Goal: Task Accomplishment & Management: Manage account settings

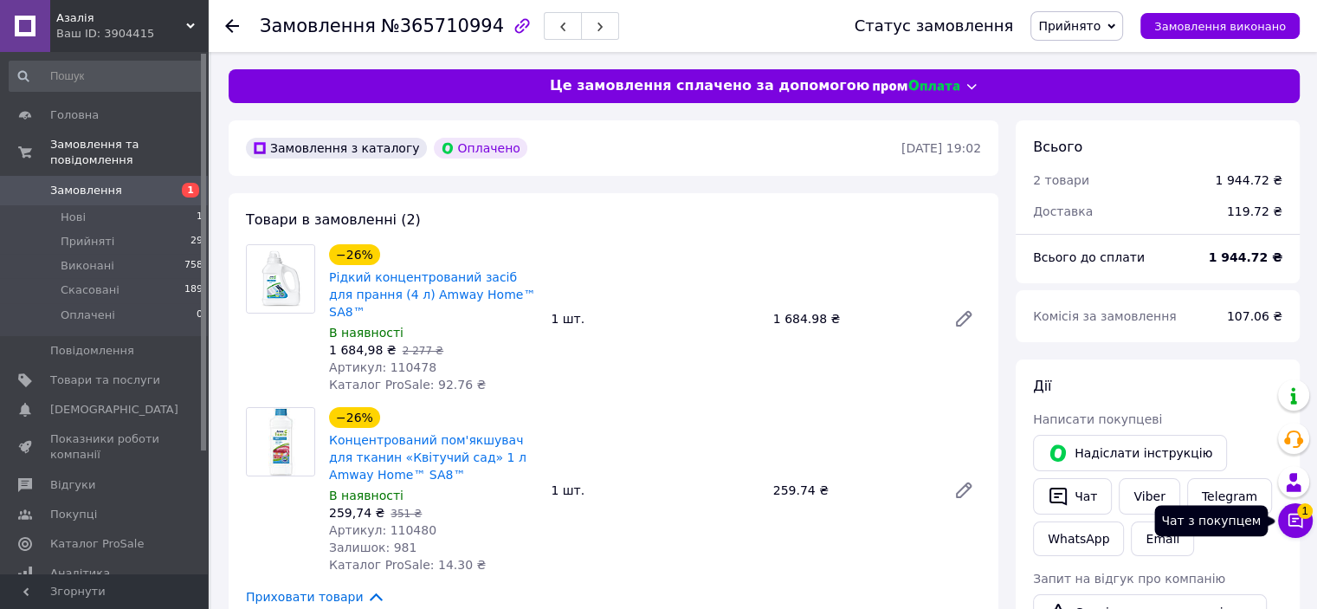
click at [1297, 513] on span "1" at bounding box center [1305, 507] width 16 height 16
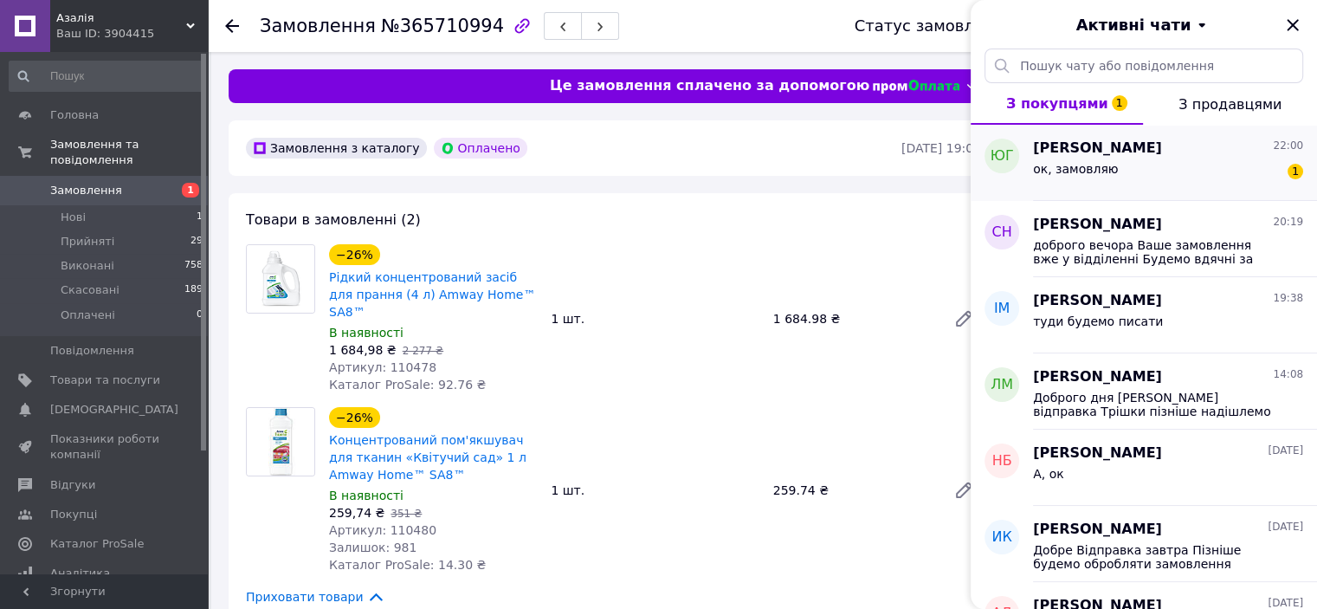
click at [1168, 155] on div "[PERSON_NAME] 22:00" at bounding box center [1168, 149] width 270 height 20
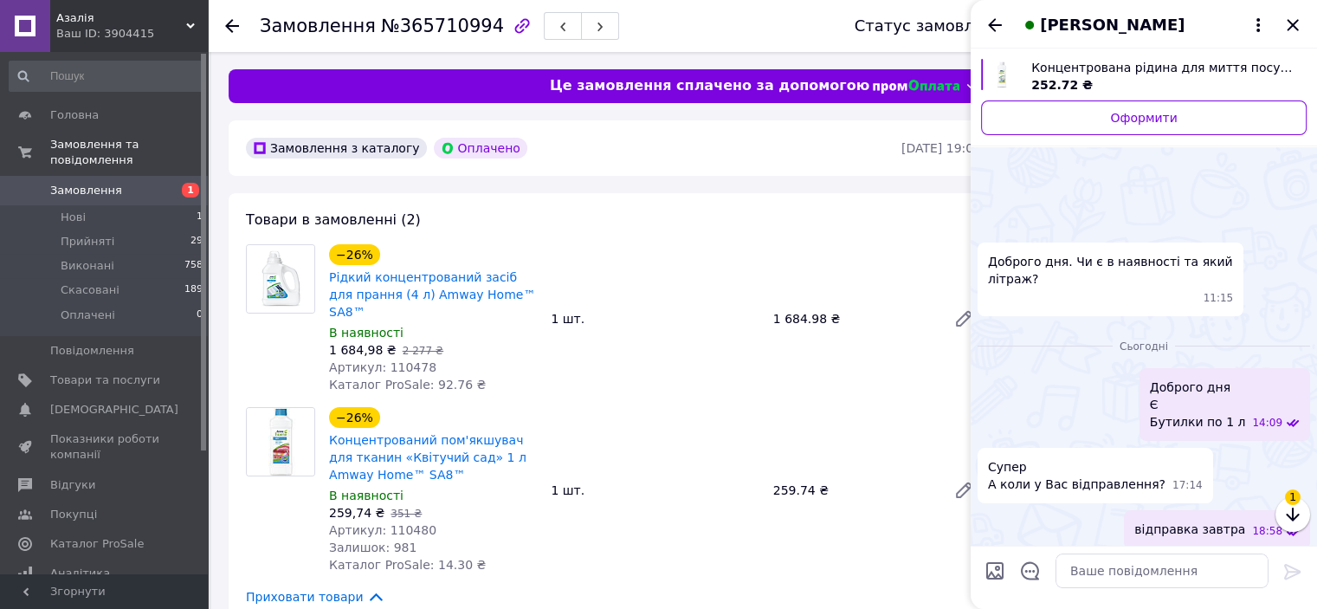
scroll to position [87, 0]
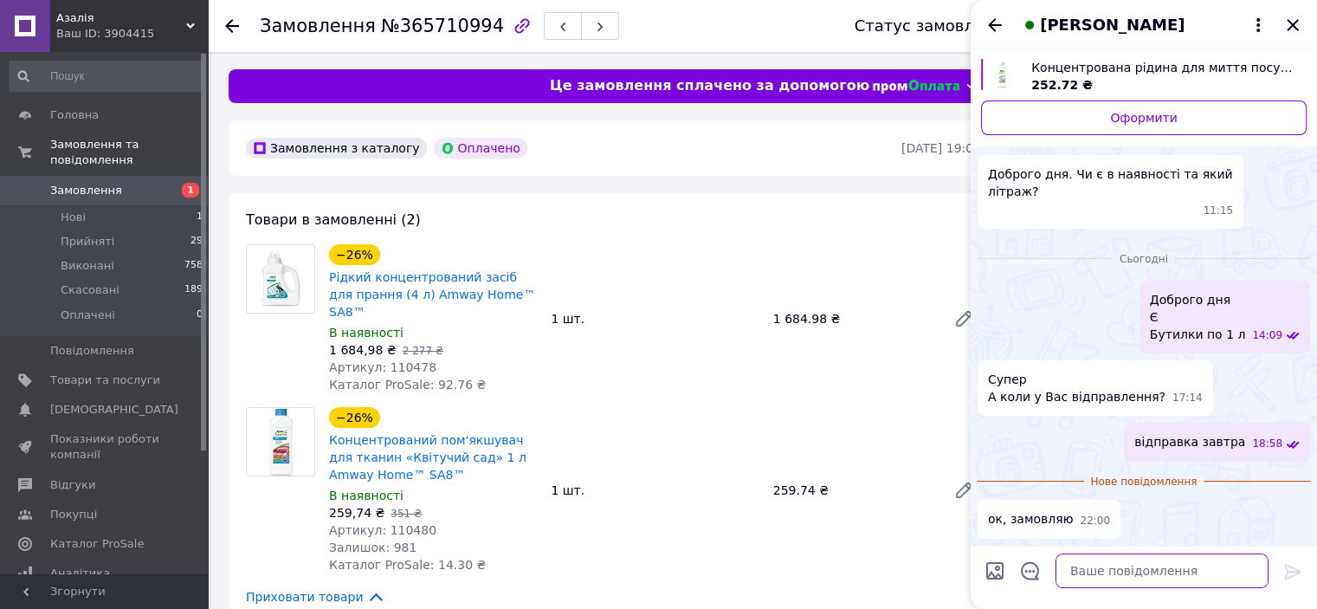
click at [1153, 563] on textarea at bounding box center [1161, 570] width 213 height 35
type textarea "добре"
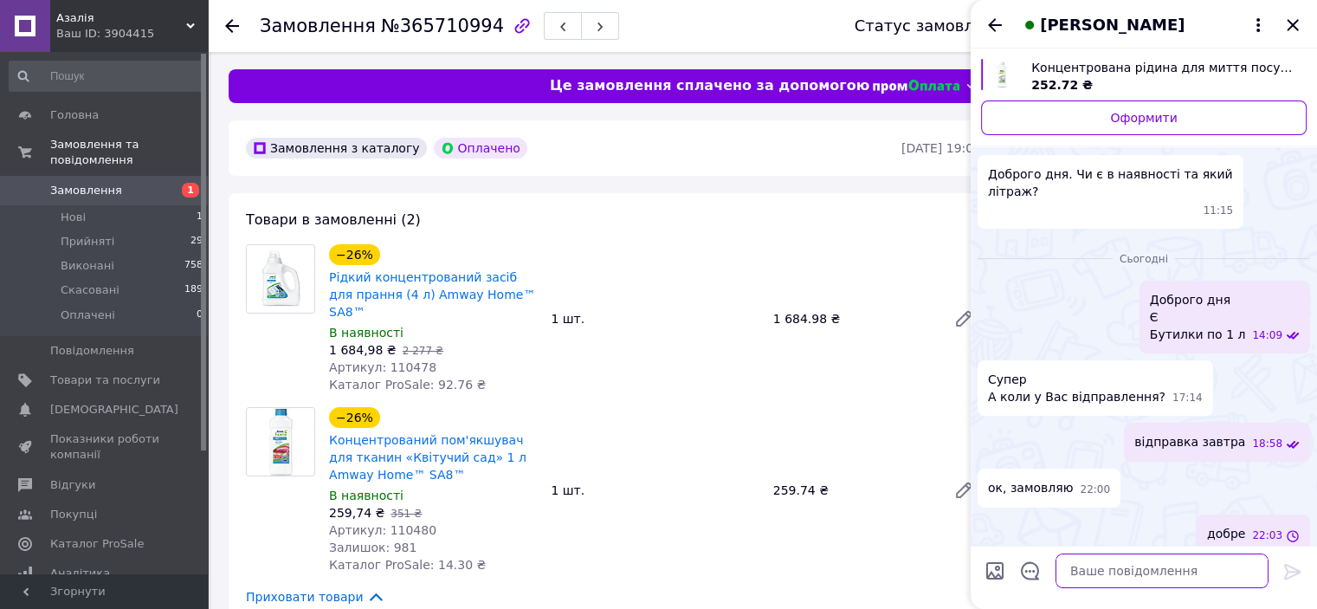
scroll to position [58, 0]
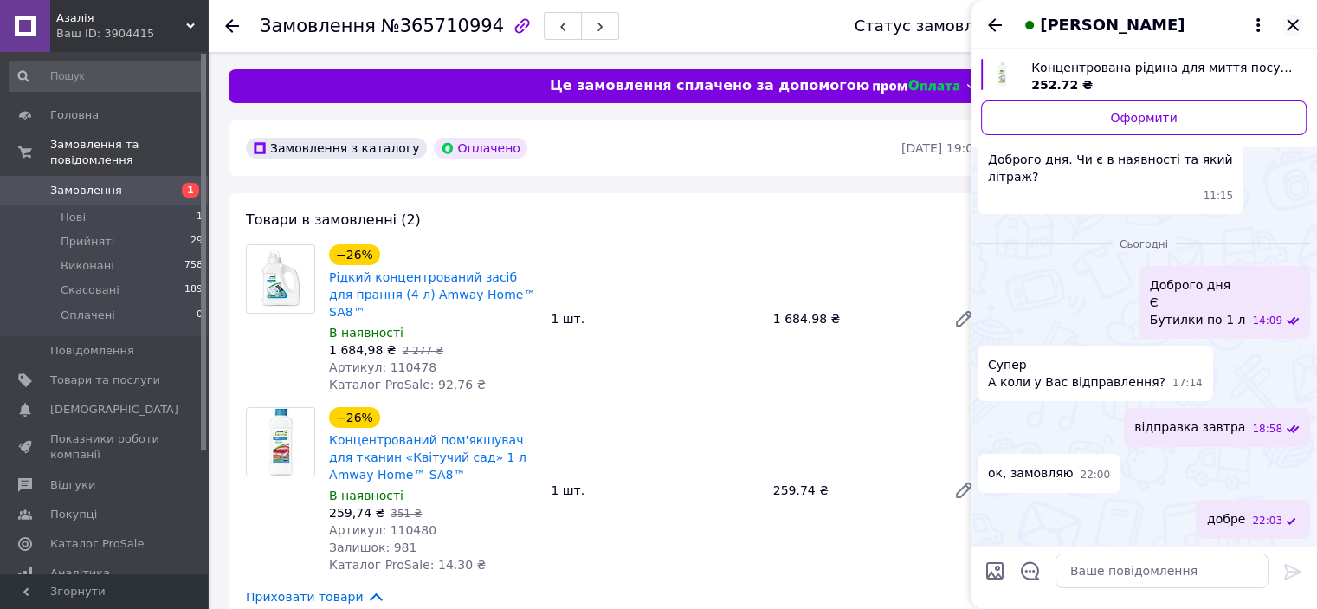
click at [1292, 30] on icon "Закрити" at bounding box center [1292, 25] width 21 height 21
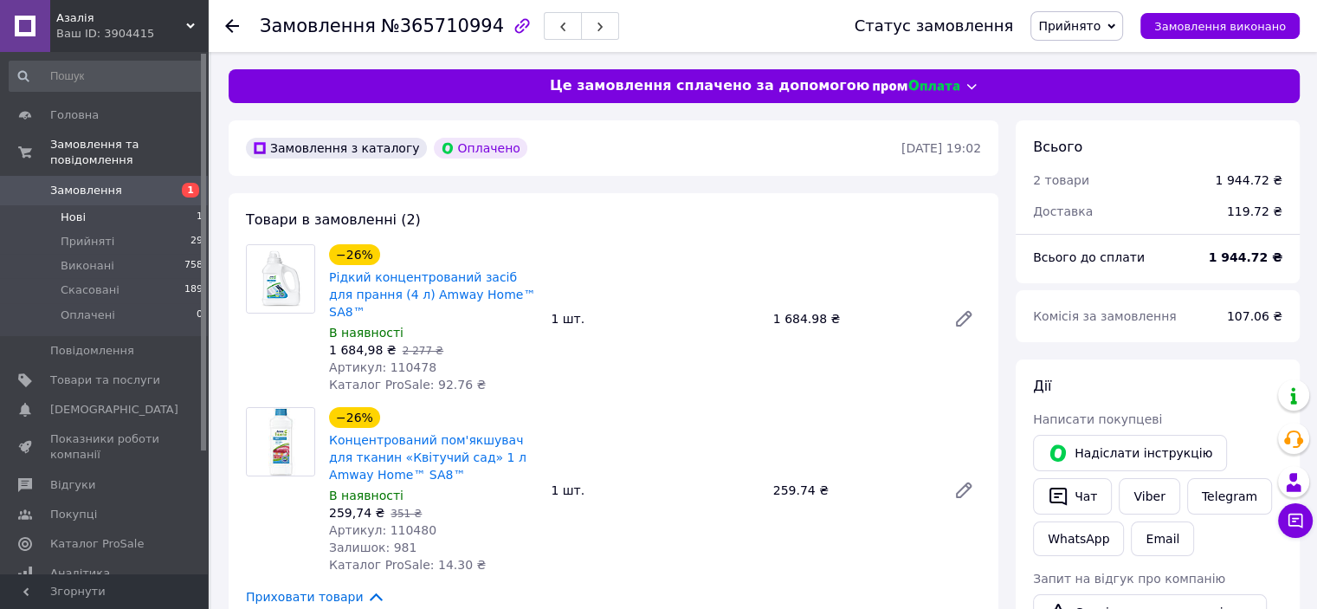
click at [104, 205] on li "Нові 1" at bounding box center [106, 217] width 213 height 24
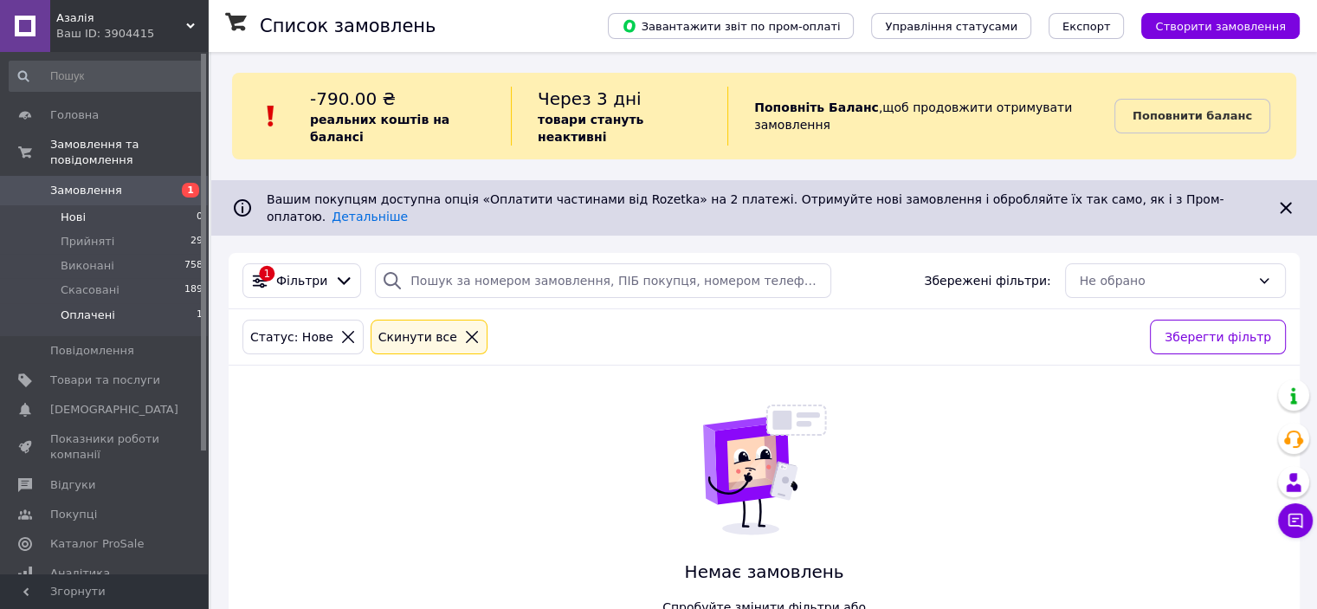
click at [87, 307] on span "Оплачені" at bounding box center [88, 315] width 55 height 16
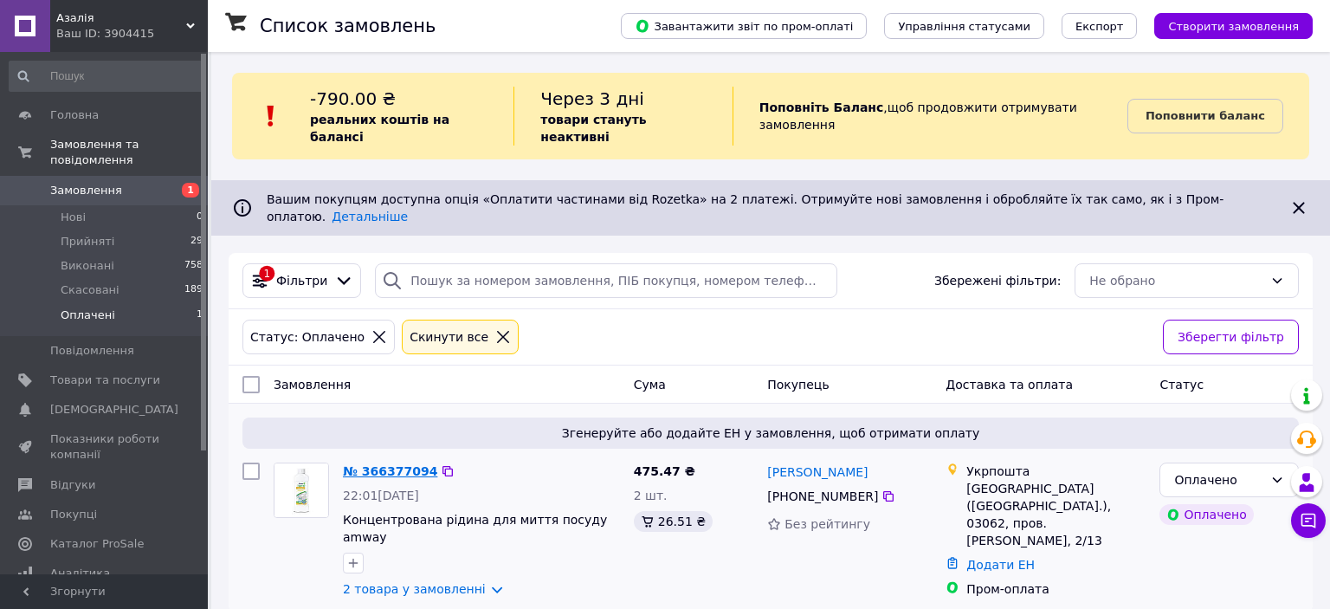
click at [370, 464] on link "№ 366377094" at bounding box center [390, 471] width 94 height 14
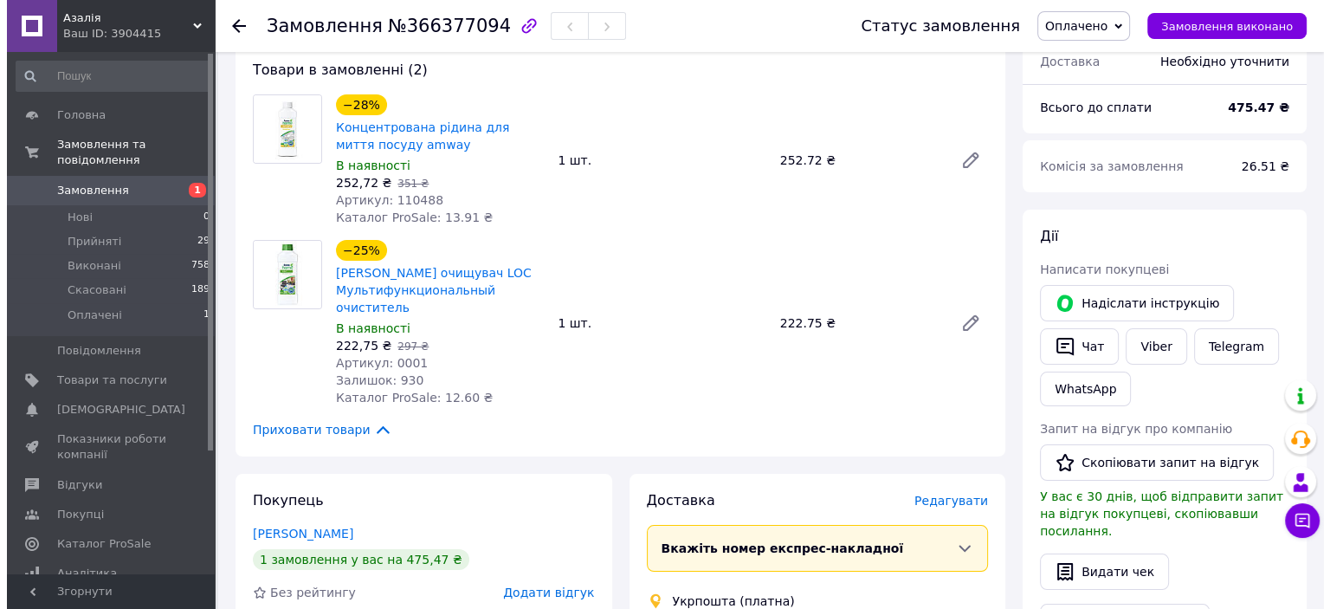
scroll to position [148, 0]
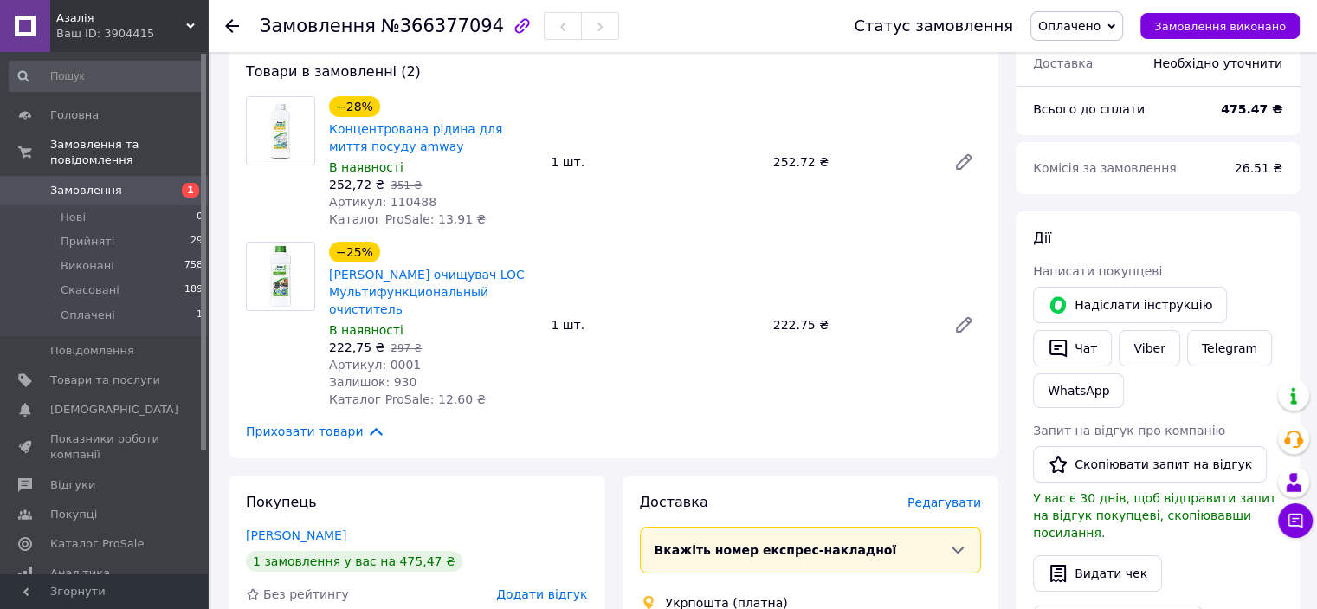
click at [963, 496] on span "Редагувати" at bounding box center [944, 502] width 74 height 14
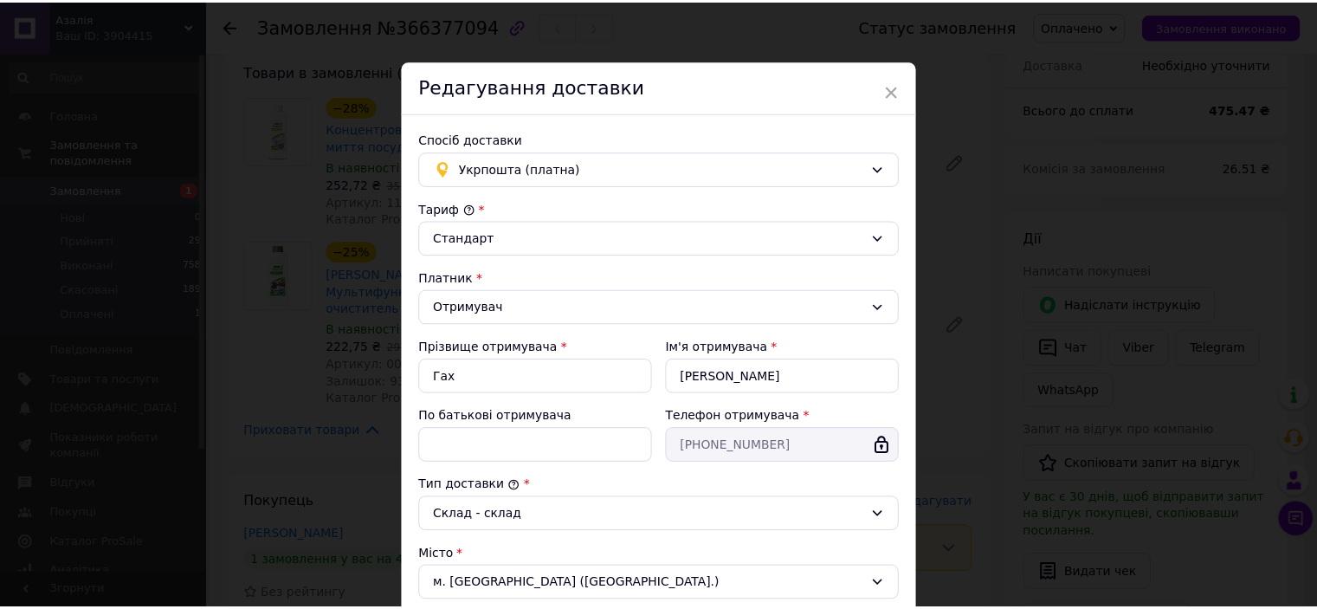
scroll to position [470, 0]
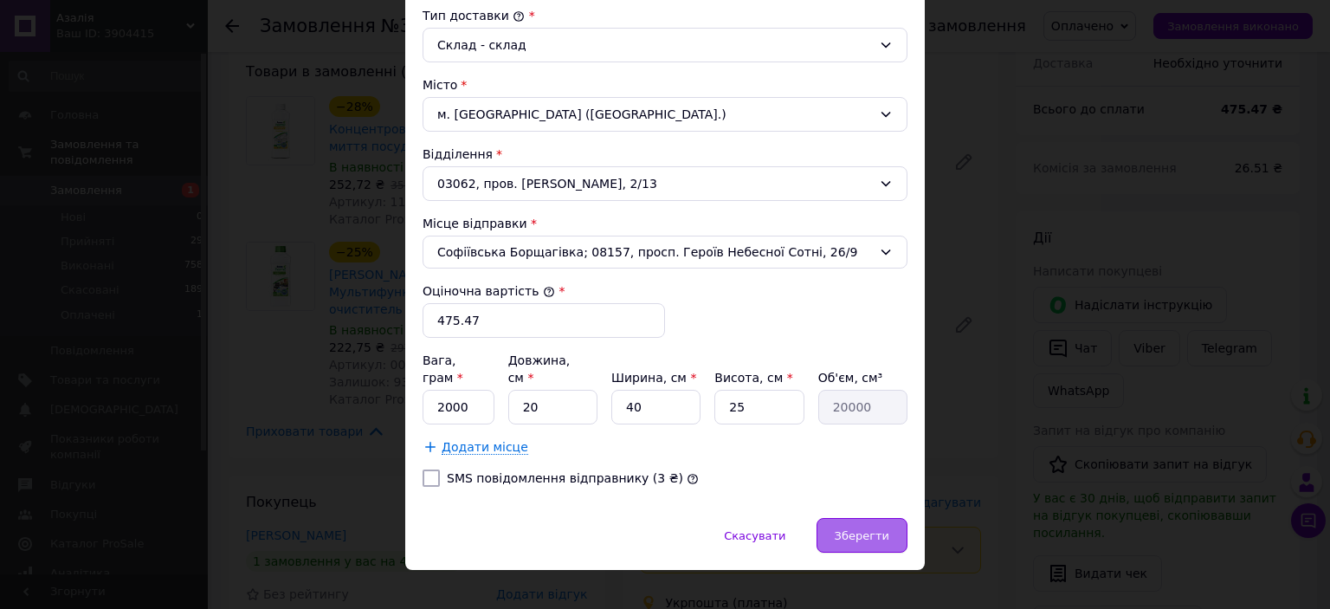
click at [866, 529] on span "Зберегти" at bounding box center [862, 535] width 55 height 13
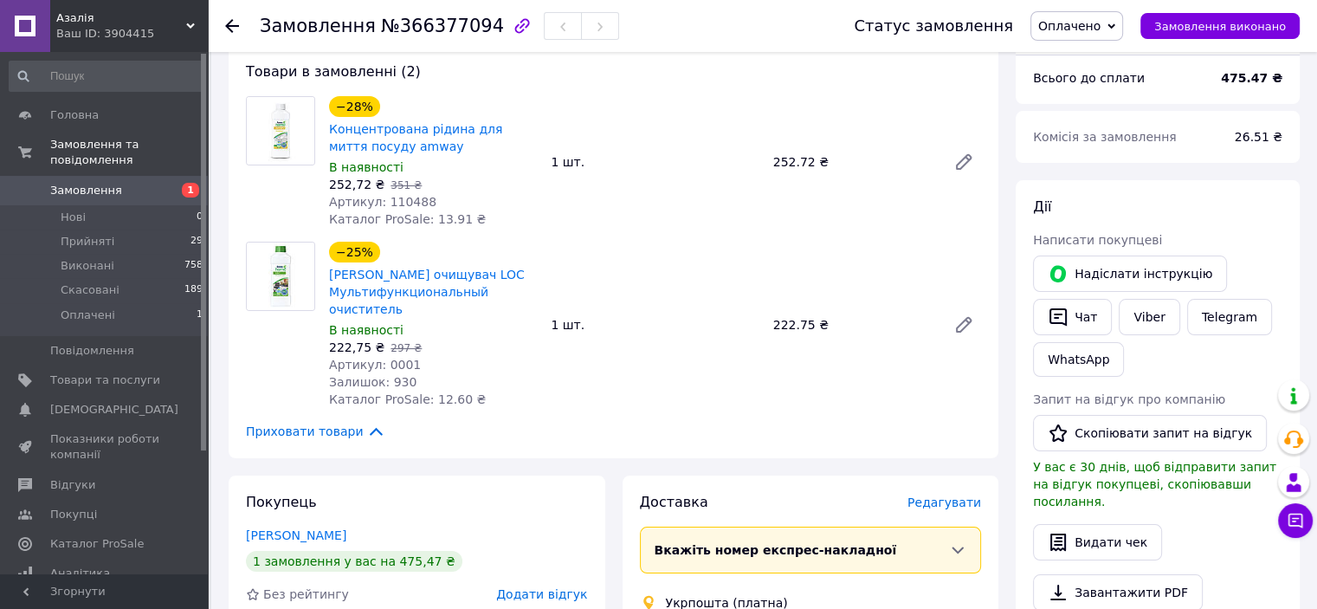
scroll to position [681, 0]
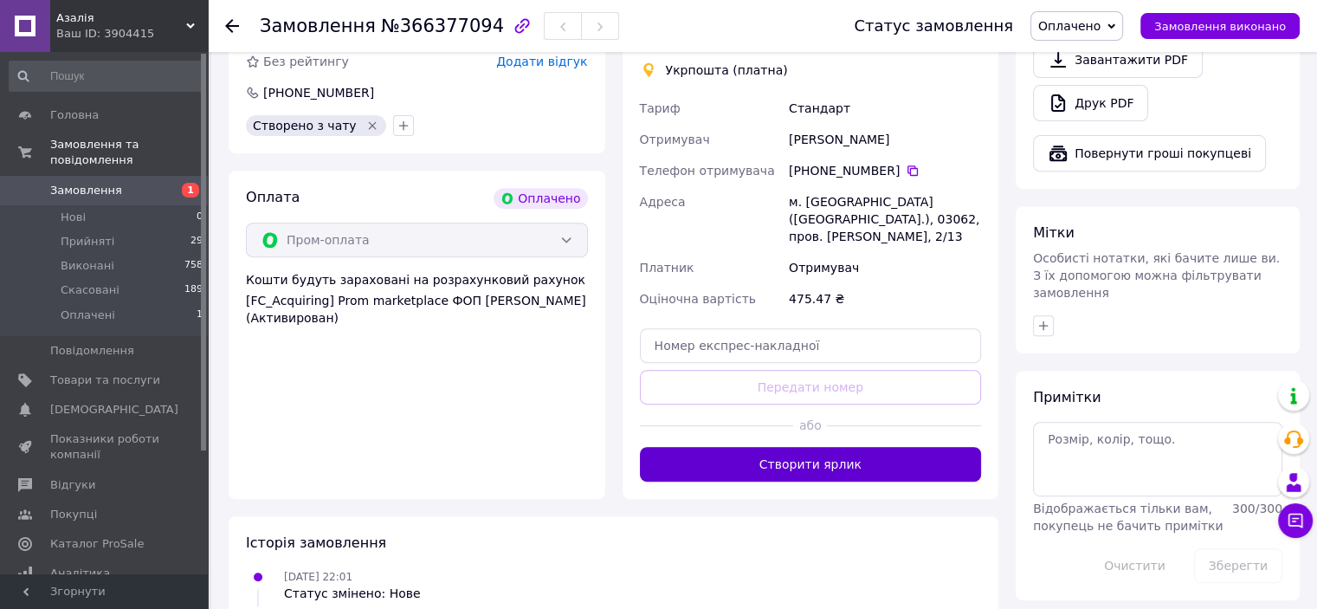
click at [954, 450] on button "Створити ярлик" at bounding box center [811, 464] width 342 height 35
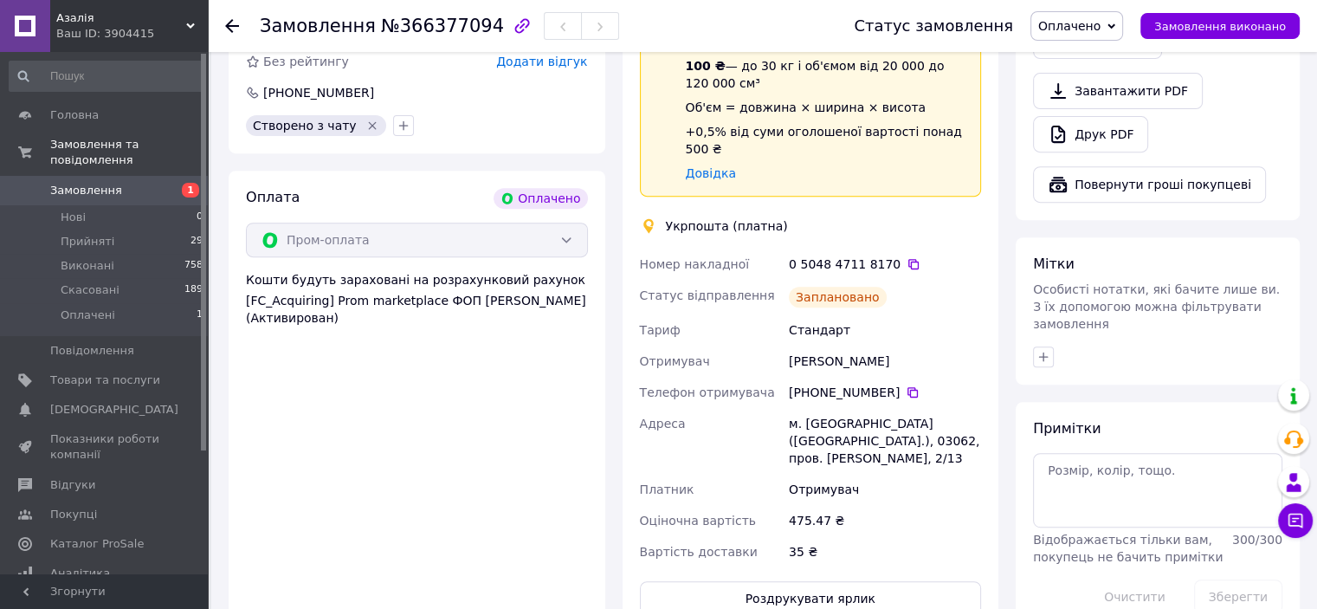
click at [805, 505] on div "475.47 ₴" at bounding box center [884, 520] width 199 height 31
copy div "475.47"
click at [907, 257] on icon at bounding box center [914, 264] width 14 height 14
click at [1077, 26] on span "Оплачено" at bounding box center [1069, 26] width 62 height 14
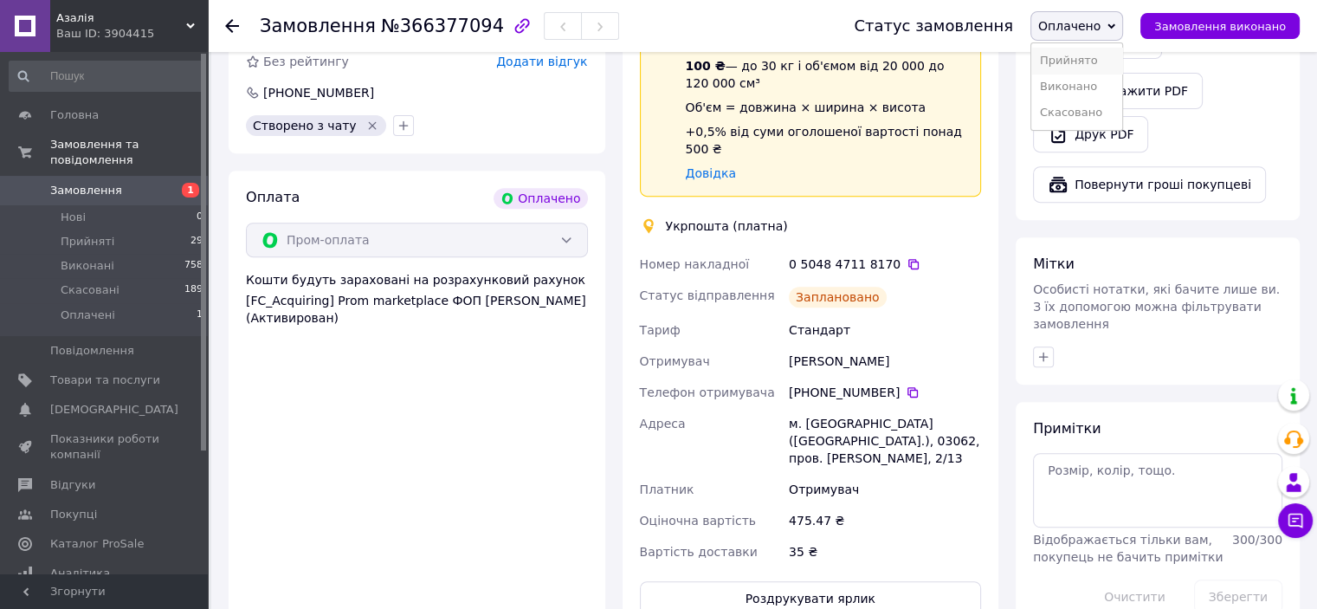
click at [1087, 57] on li "Прийнято" at bounding box center [1076, 61] width 91 height 26
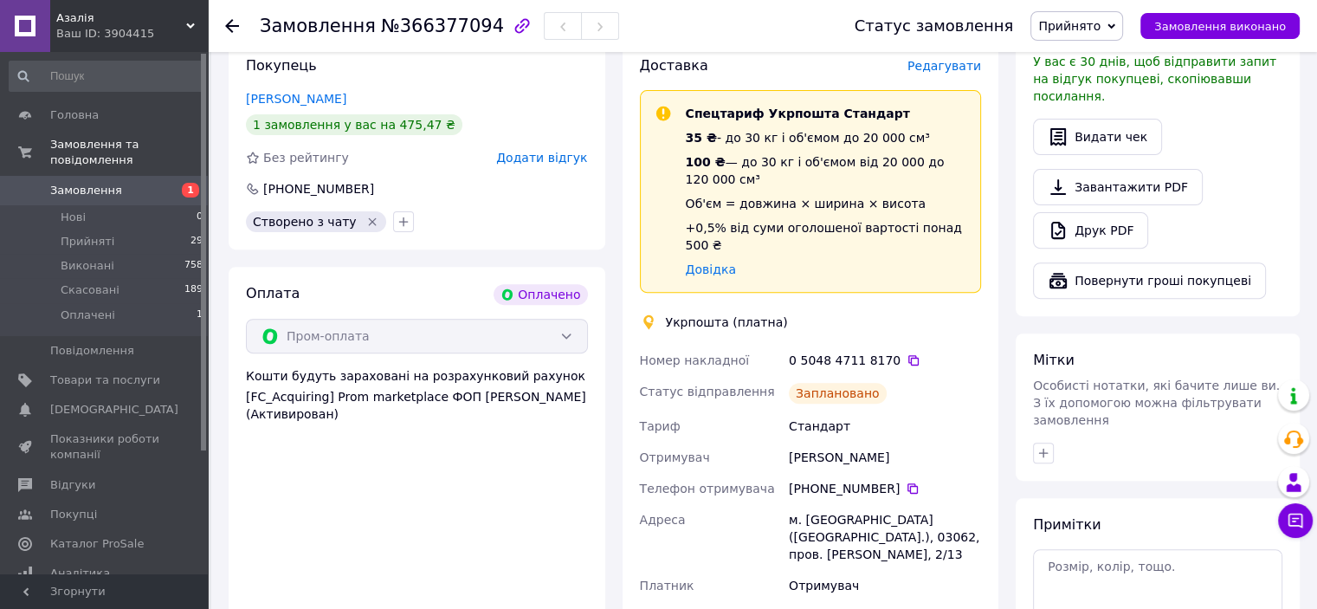
scroll to position [589, 0]
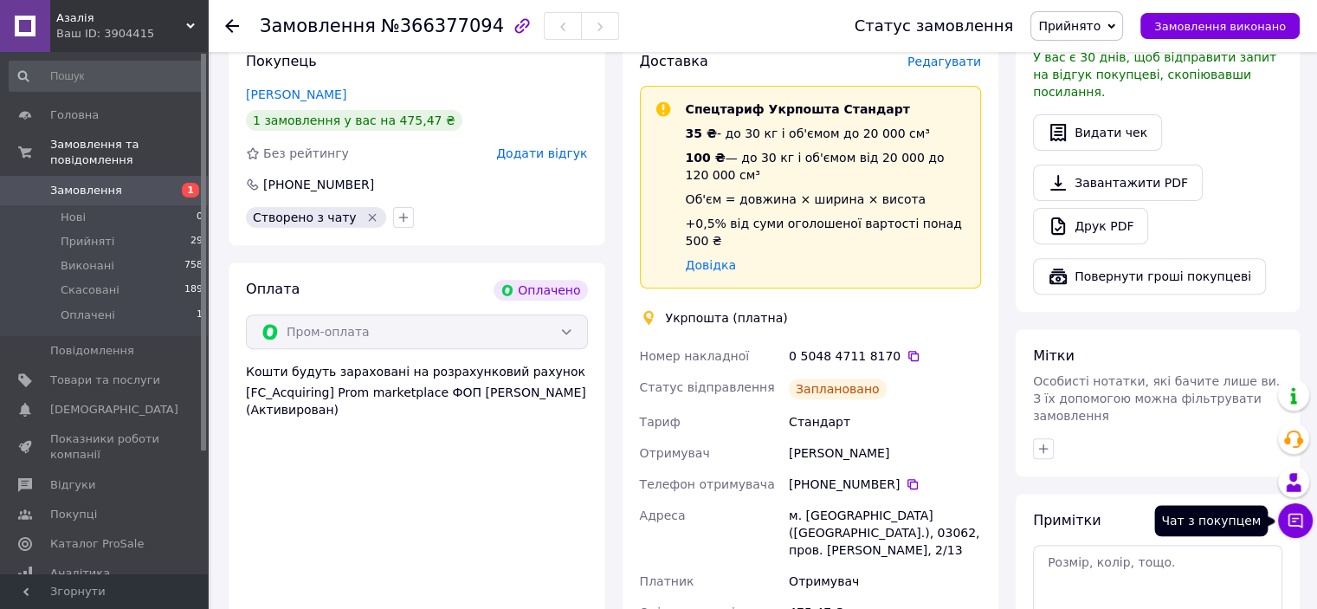
click at [1300, 512] on icon at bounding box center [1295, 520] width 17 height 17
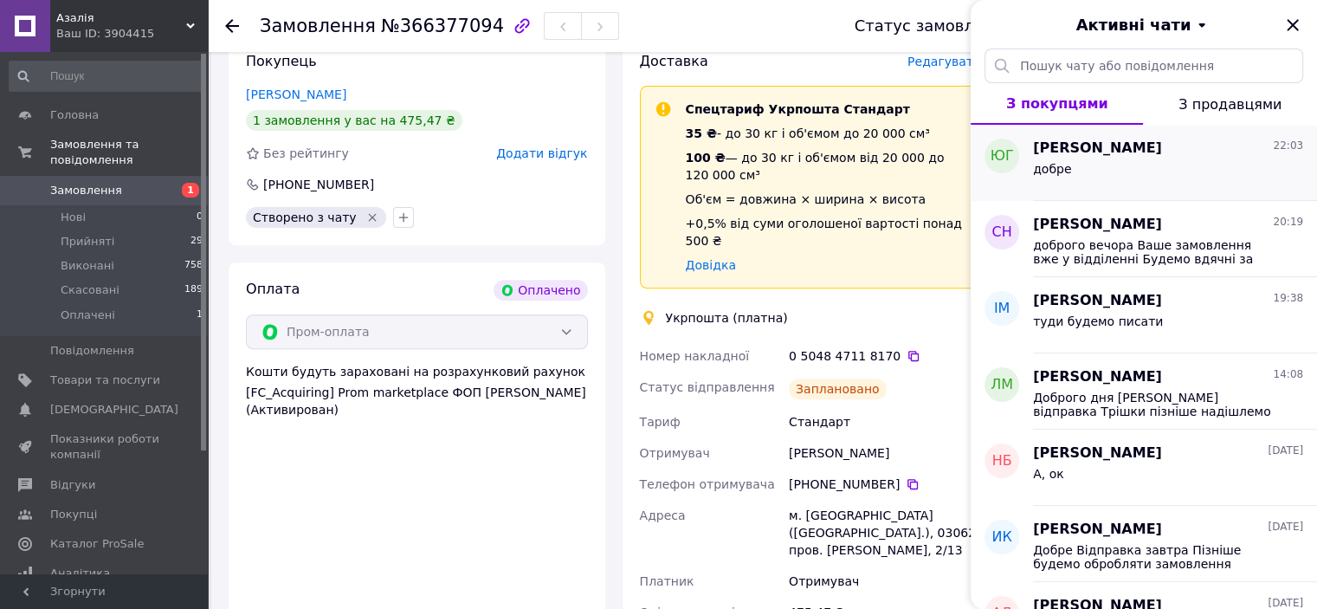
click at [1153, 171] on div "добре" at bounding box center [1168, 172] width 270 height 28
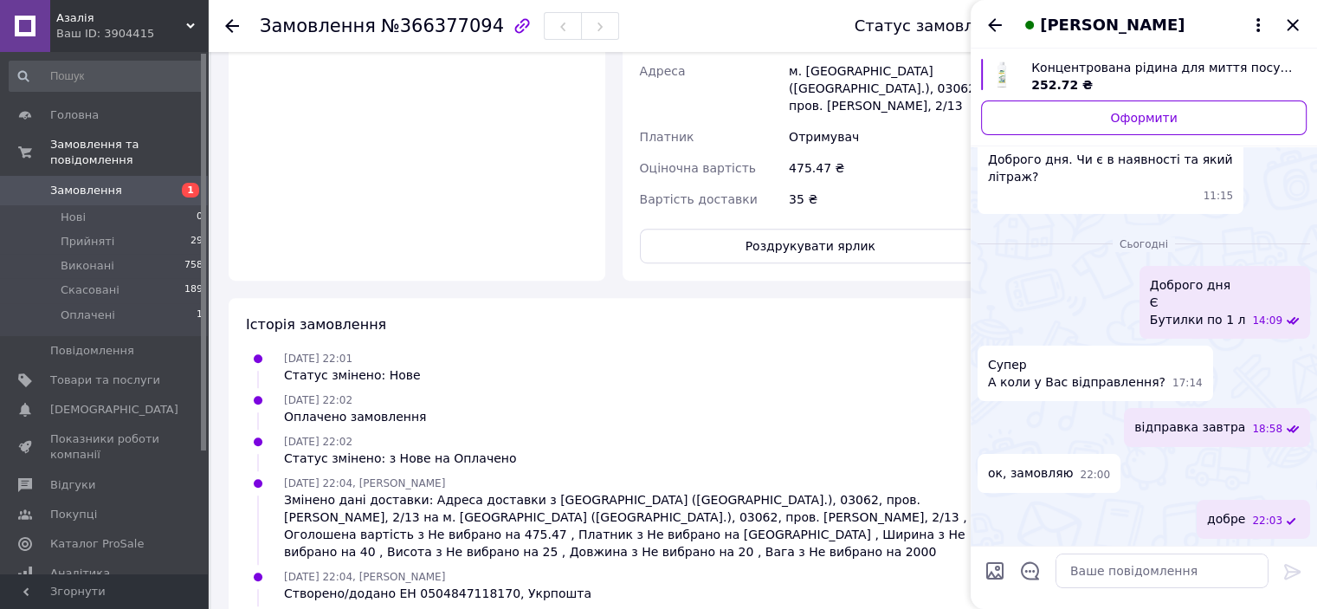
scroll to position [1070, 0]
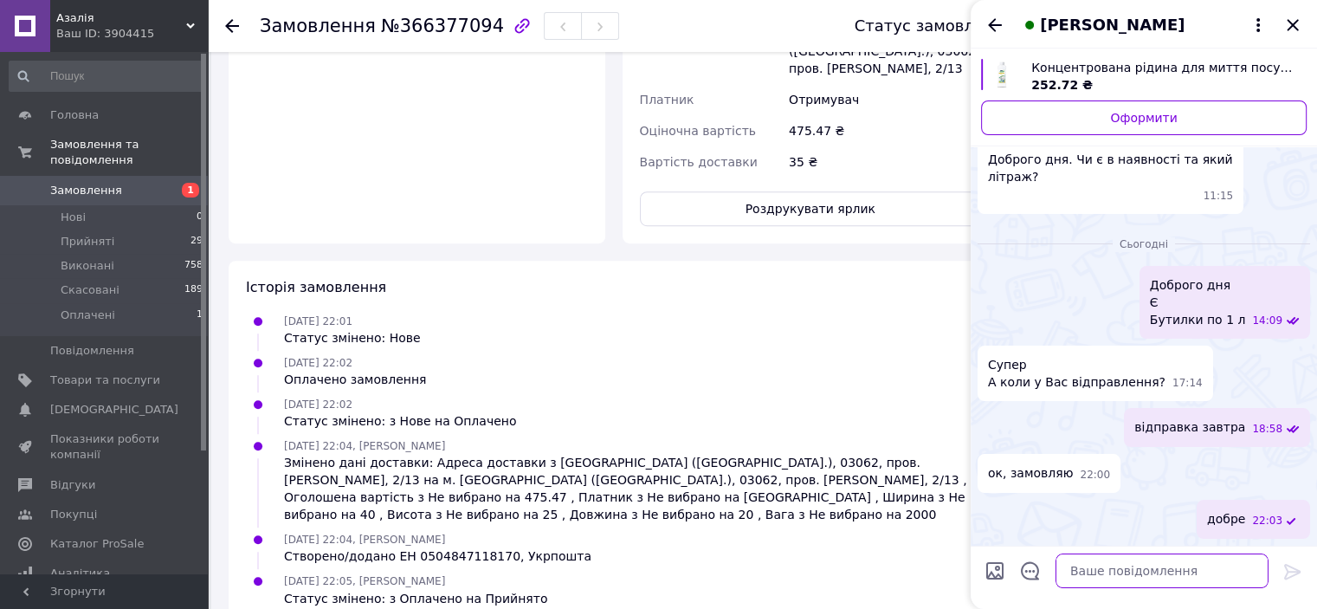
click at [1113, 562] on textarea at bounding box center [1161, 570] width 213 height 35
paste textarea "0504847118170"
type textarea "ваш ТТН 0504847118170"
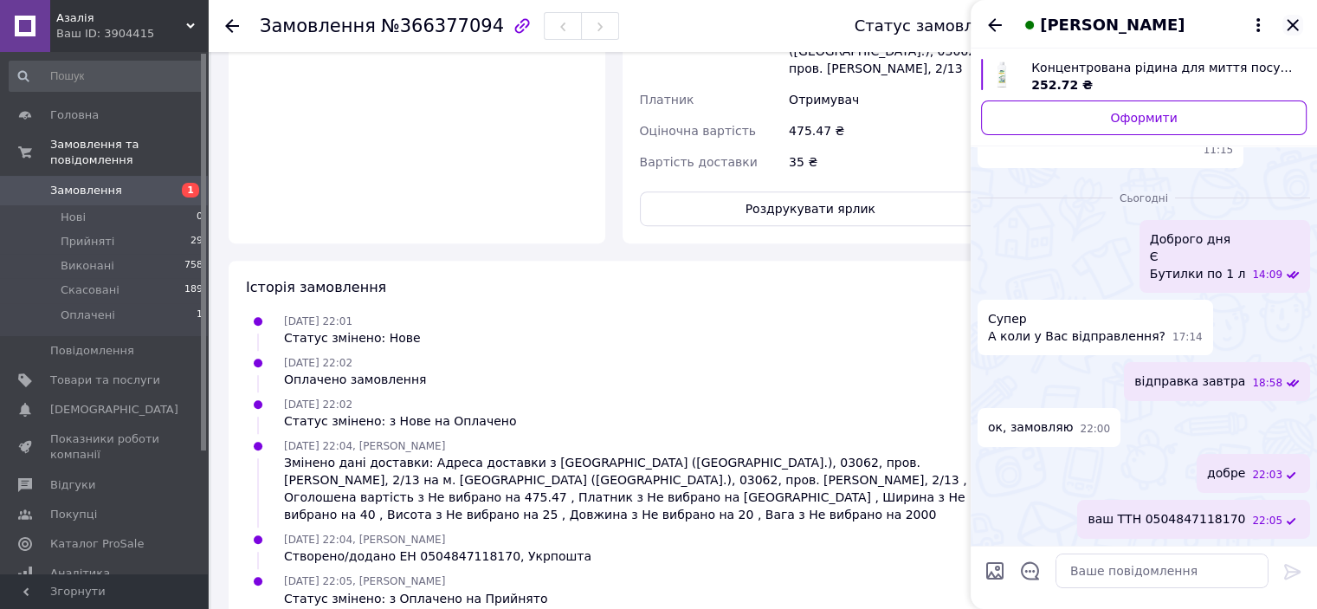
click at [1285, 16] on icon "Закрити" at bounding box center [1292, 25] width 21 height 21
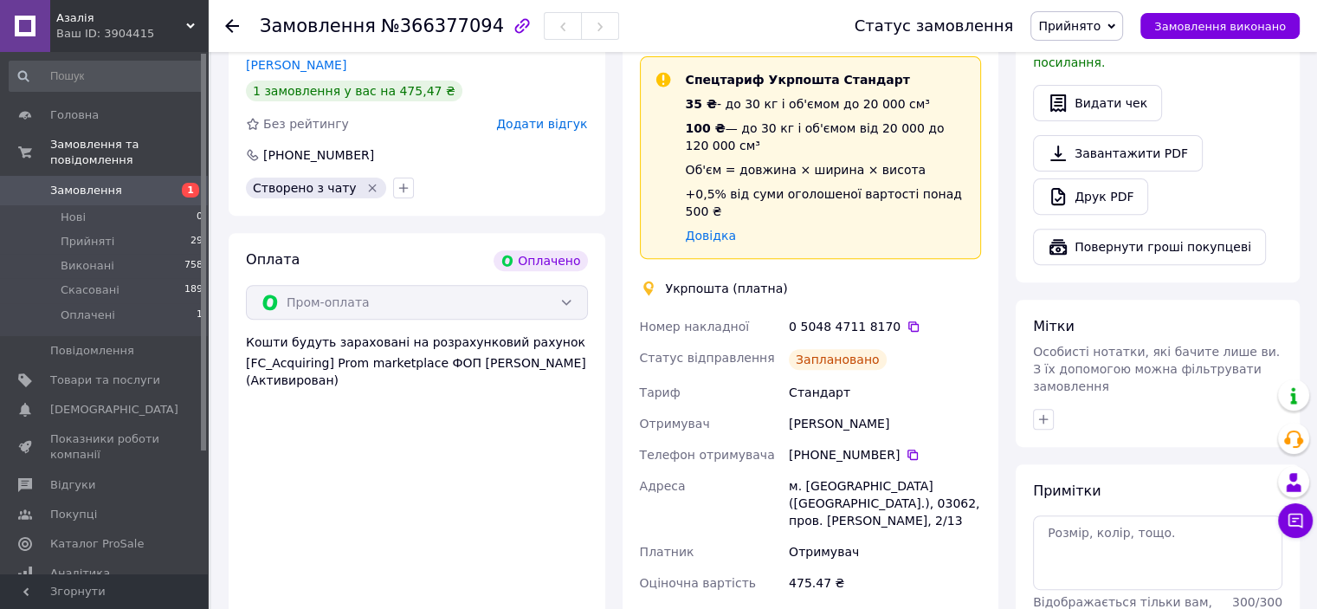
scroll to position [624, 0]
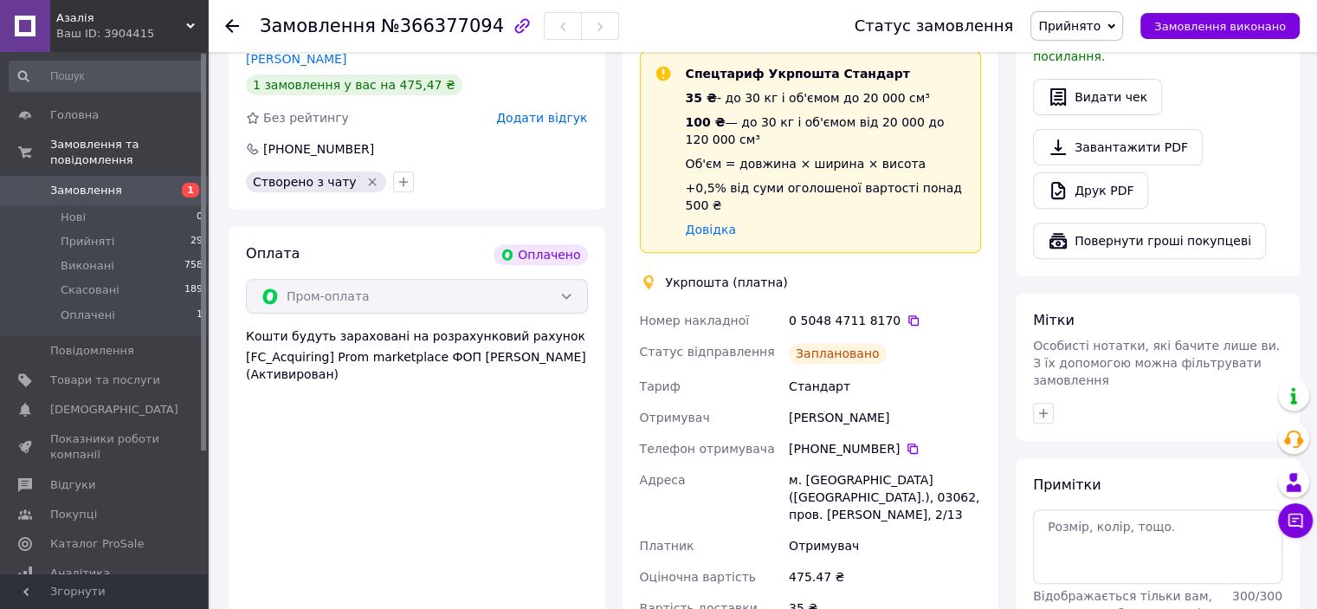
click at [809, 464] on div "м. [GEOGRAPHIC_DATA] ([GEOGRAPHIC_DATA].), 03062, пров. [PERSON_NAME], 2/13" at bounding box center [884, 497] width 199 height 66
copy div "[GEOGRAPHIC_DATA]"
click at [829, 402] on div "[PERSON_NAME]" at bounding box center [884, 417] width 199 height 31
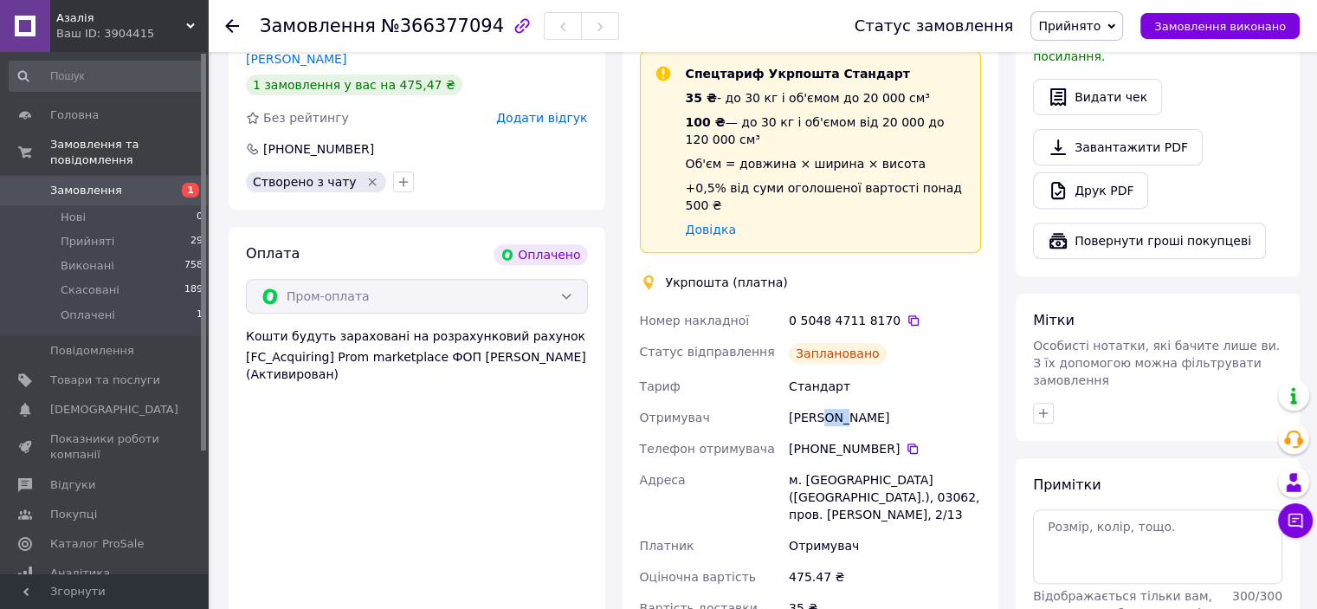
copy div "Гах"
click at [1293, 513] on icon at bounding box center [1295, 520] width 17 height 17
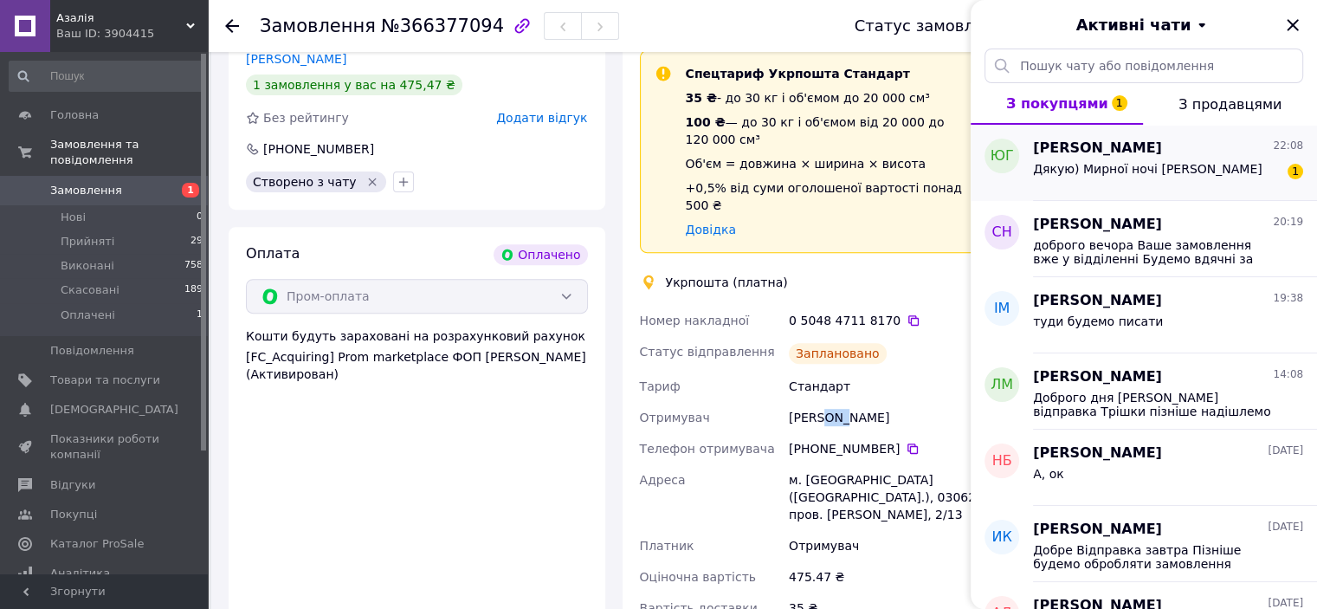
click at [1186, 180] on div "Дякую) Мирної ночі Вам 1" at bounding box center [1168, 172] width 270 height 28
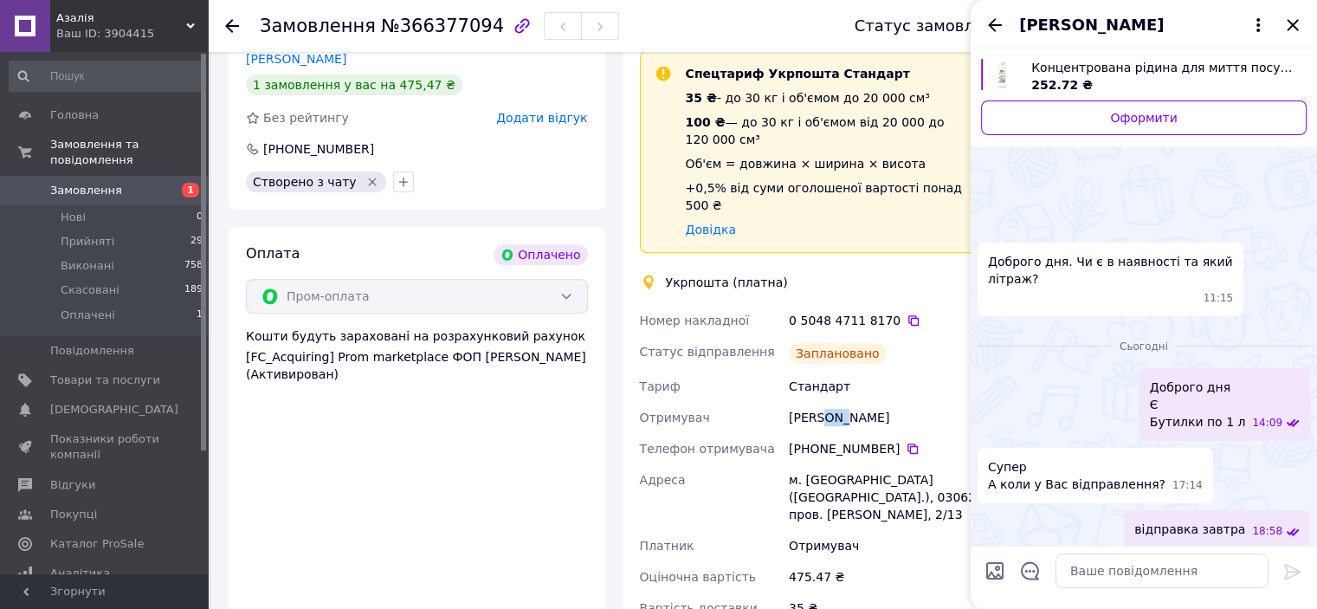
scroll to position [242, 0]
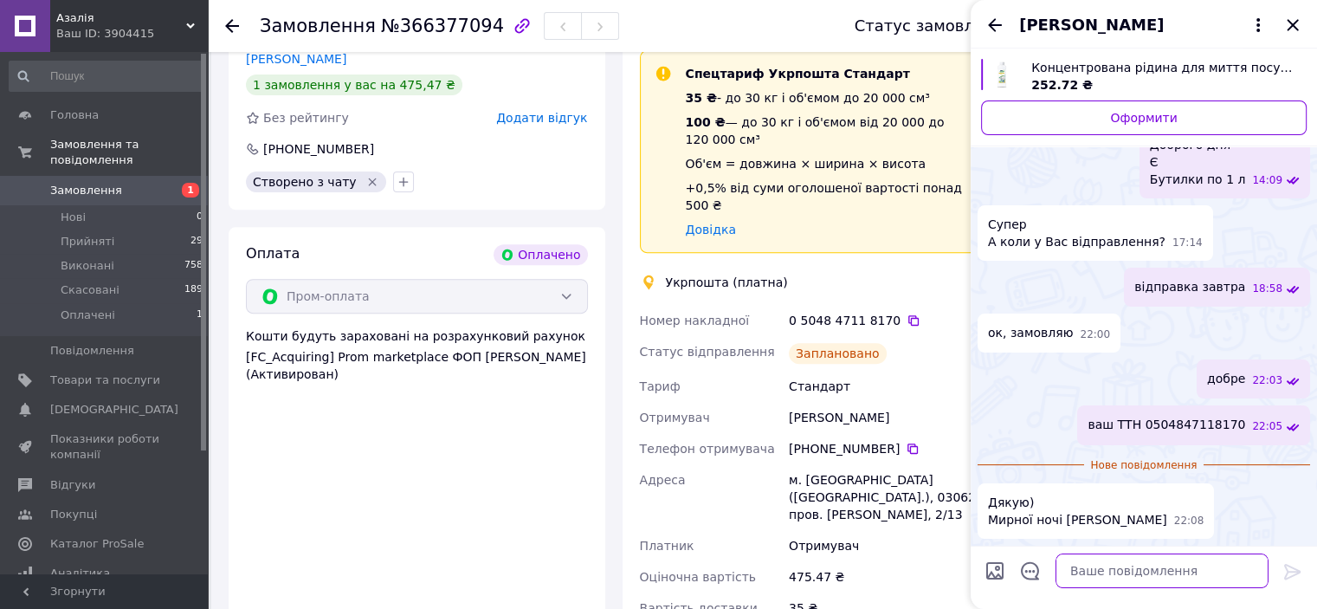
click at [1113, 575] on textarea at bounding box center [1161, 570] width 213 height 35
type textarea "дякую навзаєм)"
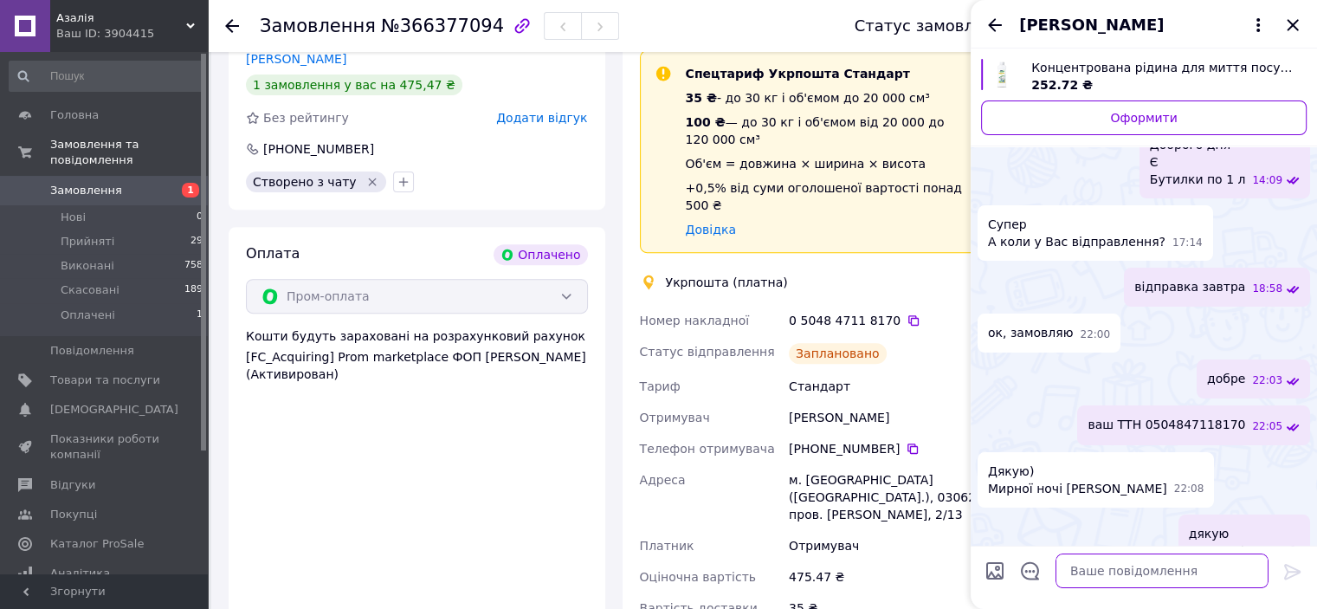
scroll to position [229, 0]
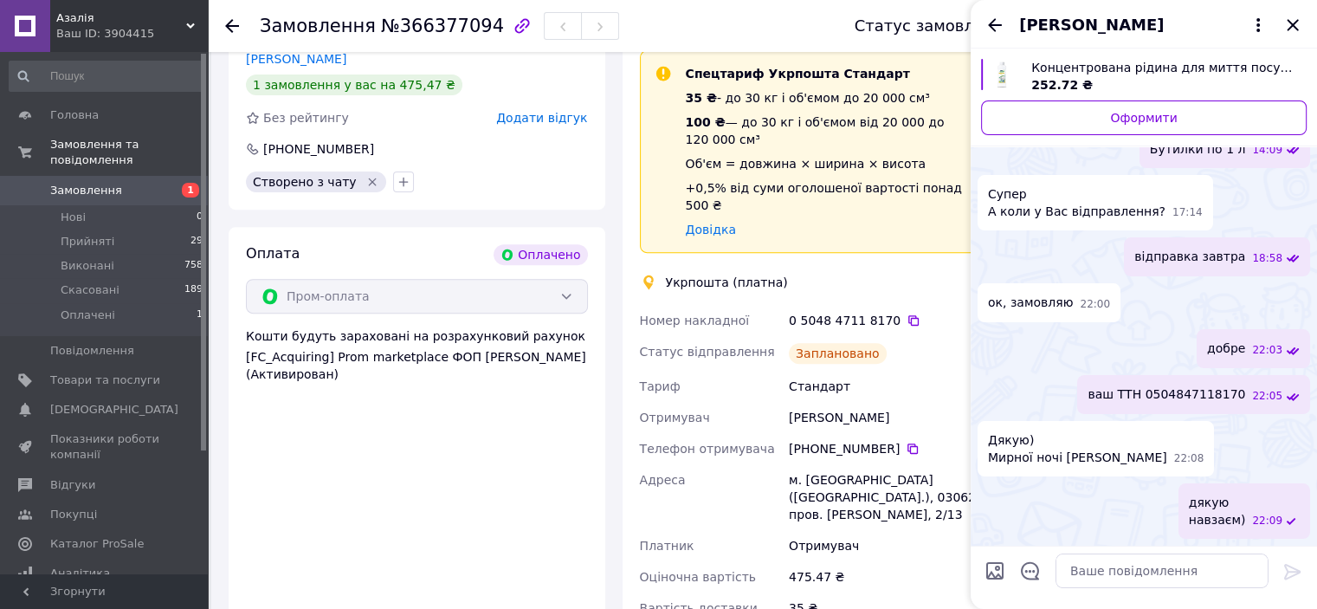
click at [113, 183] on span "Замовлення" at bounding box center [105, 191] width 110 height 16
